Goal: Task Accomplishment & Management: Use online tool/utility

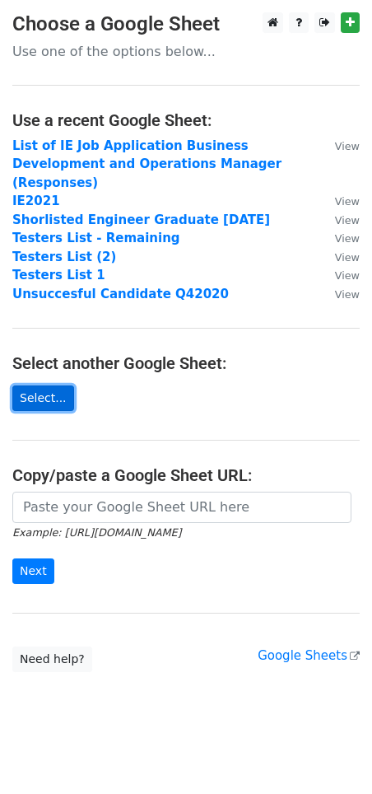
click at [47, 386] on link "Select..." at bounding box center [43, 399] width 62 height 26
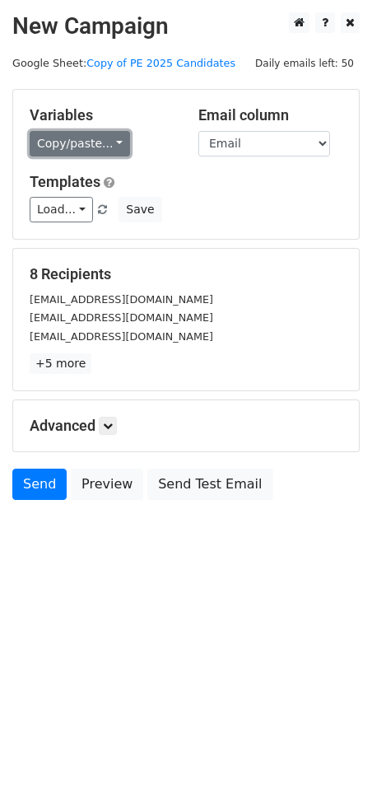
click at [105, 145] on link "Copy/paste..." at bounding box center [80, 144] width 101 height 26
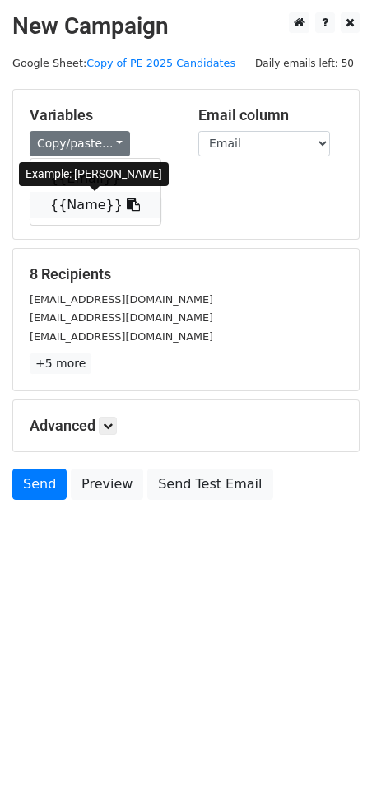
click at [80, 204] on link "{{Name}}" at bounding box center [95, 205] width 130 height 26
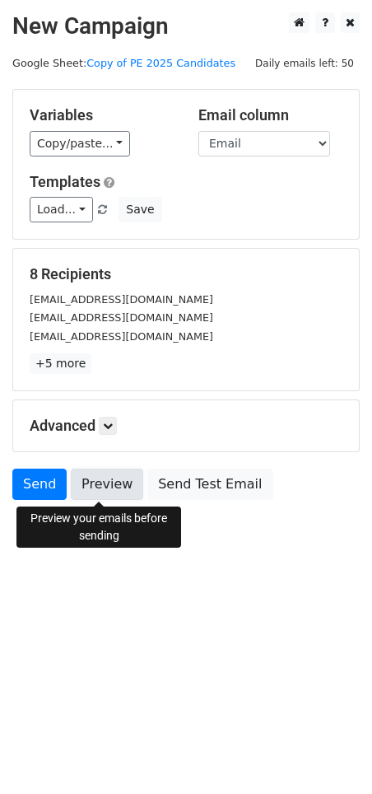
click at [95, 482] on link "Preview" at bounding box center [107, 484] width 73 height 31
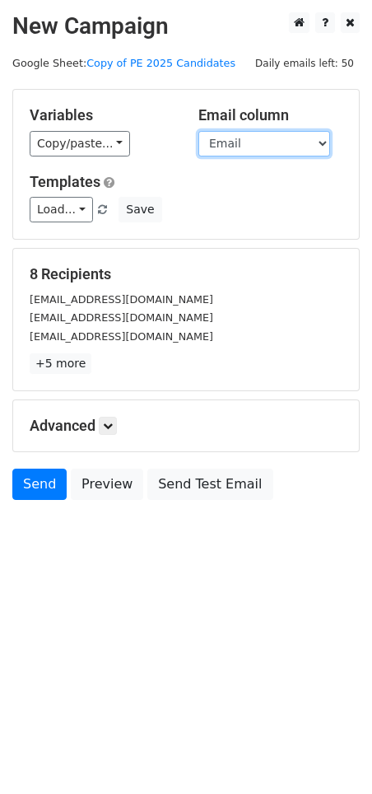
click at [321, 143] on select "Email Name" at bounding box center [265, 144] width 132 height 26
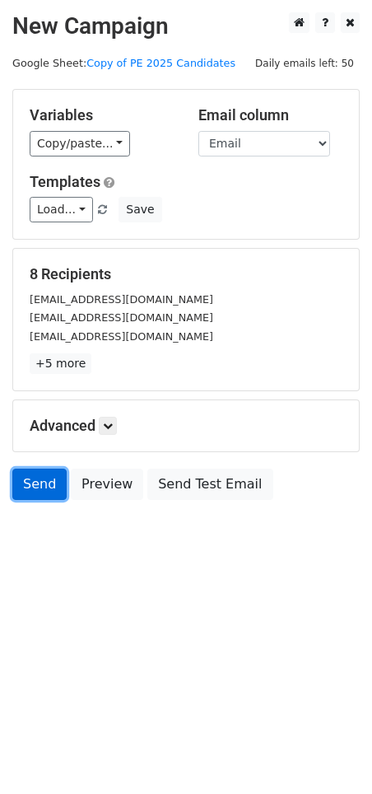
click at [45, 486] on link "Send" at bounding box center [39, 484] width 54 height 31
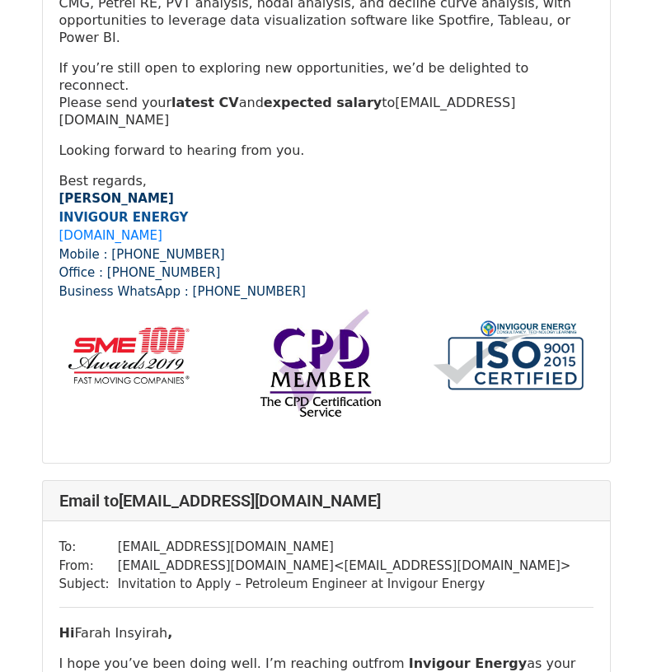
scroll to position [2747, 0]
